Goal: Information Seeking & Learning: Compare options

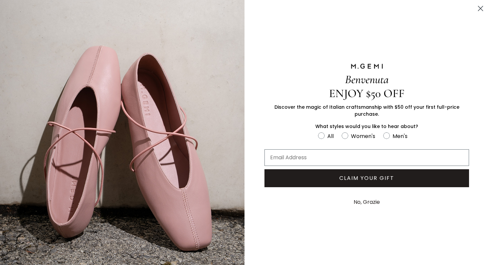
click at [482, 6] on circle "Close dialog" at bounding box center [480, 8] width 11 height 11
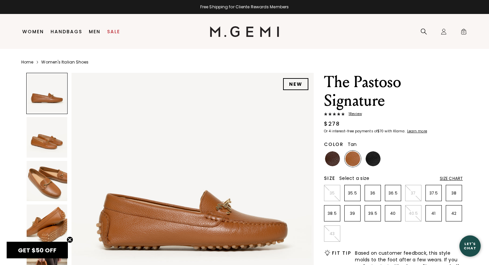
click at [57, 188] on img at bounding box center [47, 181] width 41 height 41
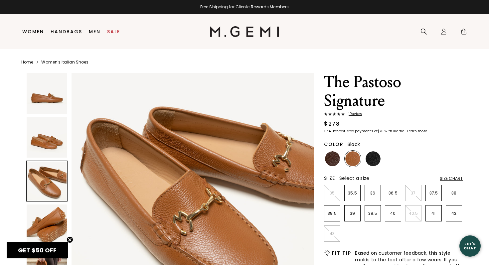
click at [372, 160] on img at bounding box center [373, 159] width 15 height 15
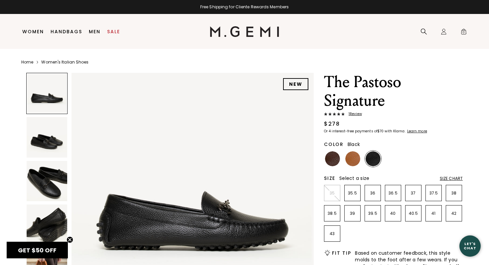
click at [47, 186] on img at bounding box center [47, 181] width 41 height 41
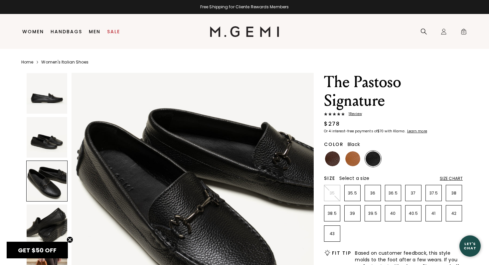
scroll to position [557, 0]
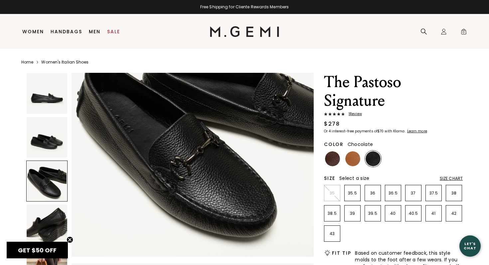
click at [333, 163] on img at bounding box center [332, 159] width 15 height 15
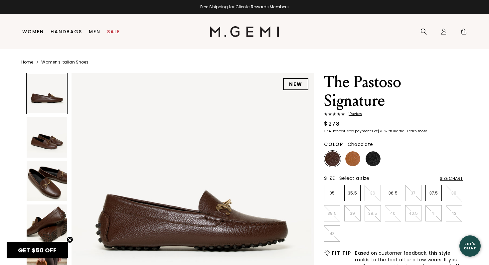
click at [48, 149] on img at bounding box center [47, 137] width 41 height 41
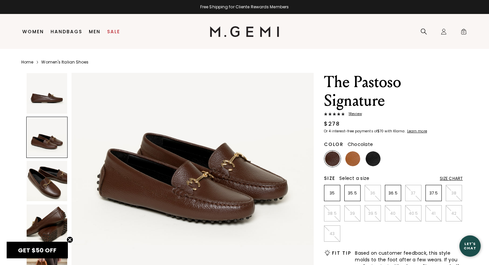
scroll to position [291, 0]
